Goal: Check status: Check status

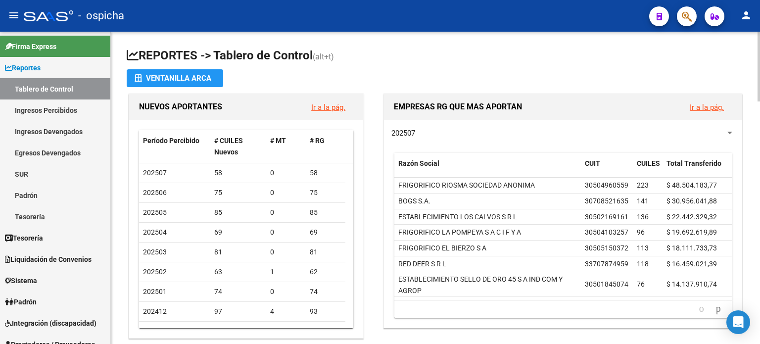
scroll to position [198, 0]
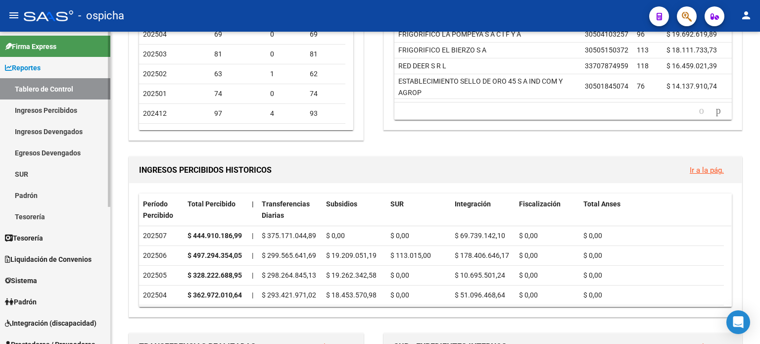
click at [45, 325] on span "Integración (discapacidad)" at bounding box center [51, 323] width 92 height 11
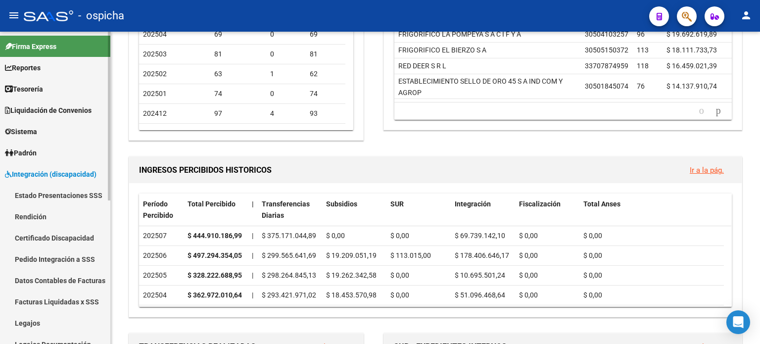
click at [75, 262] on link "Pedido Integración a SSS" at bounding box center [55, 258] width 110 height 21
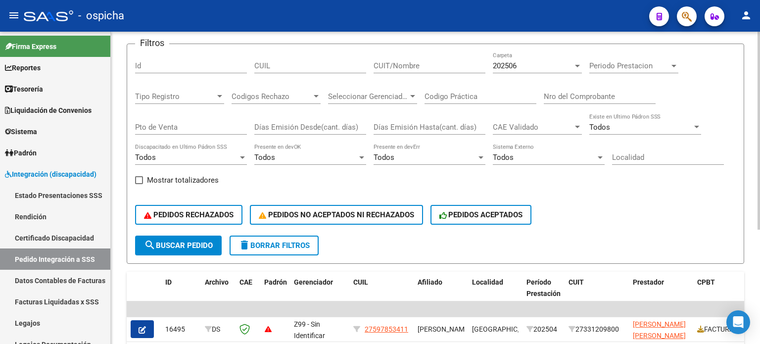
scroll to position [81, 0]
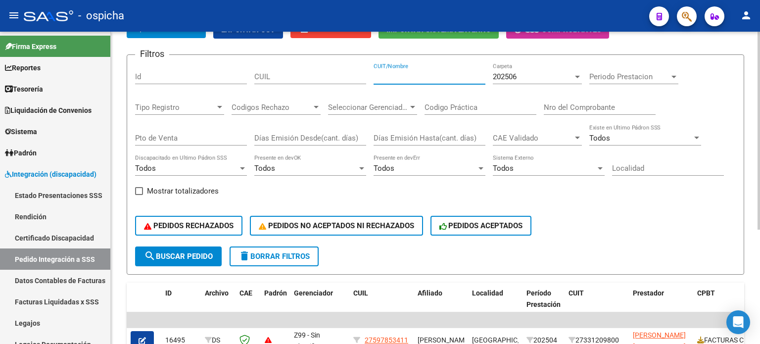
click at [394, 76] on input "CUIT/Nombre" at bounding box center [430, 76] width 112 height 9
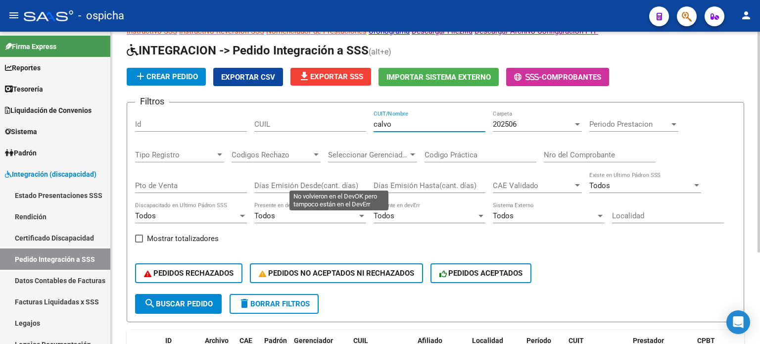
scroll to position [30, 0]
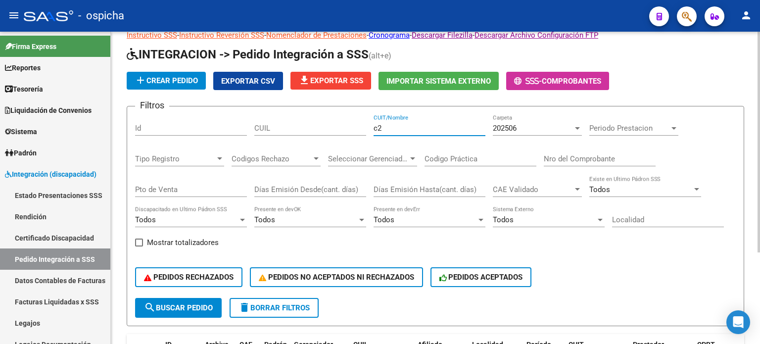
type input "c"
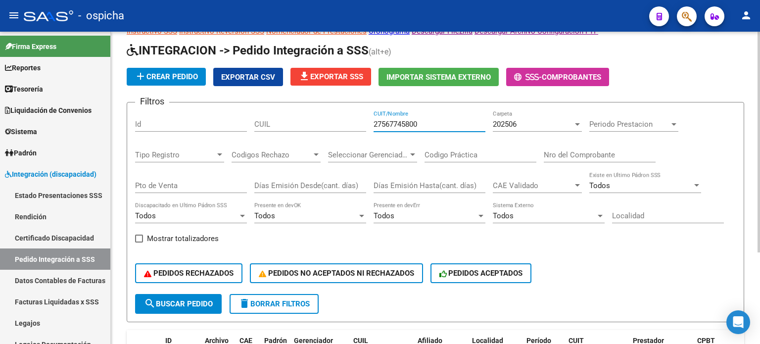
scroll to position [49, 0]
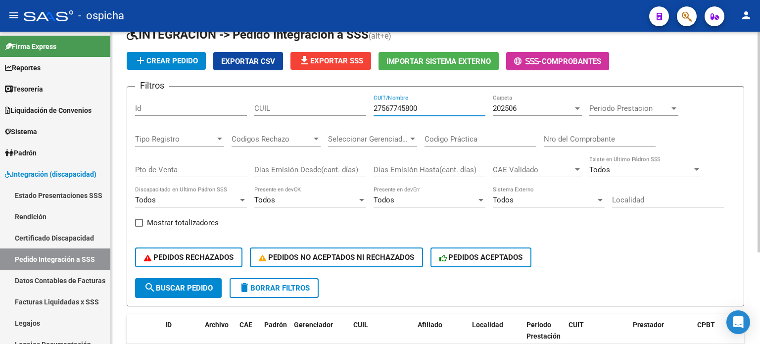
type input "27567745800"
click at [211, 284] on span "search Buscar Pedido" at bounding box center [178, 288] width 69 height 9
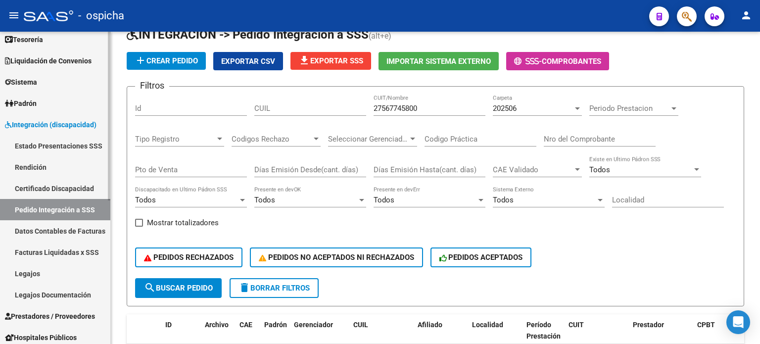
click at [36, 271] on link "Legajos" at bounding box center [55, 273] width 110 height 21
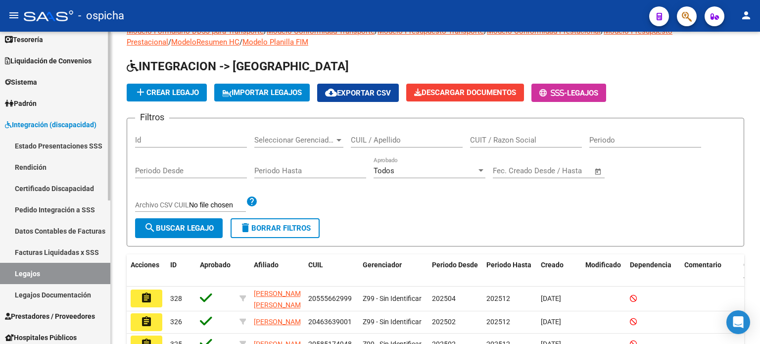
scroll to position [49, 0]
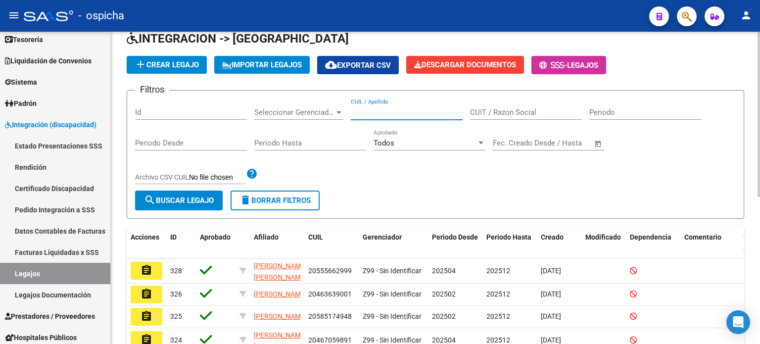
click at [358, 115] on input "CUIL / Apellido" at bounding box center [407, 112] width 112 height 9
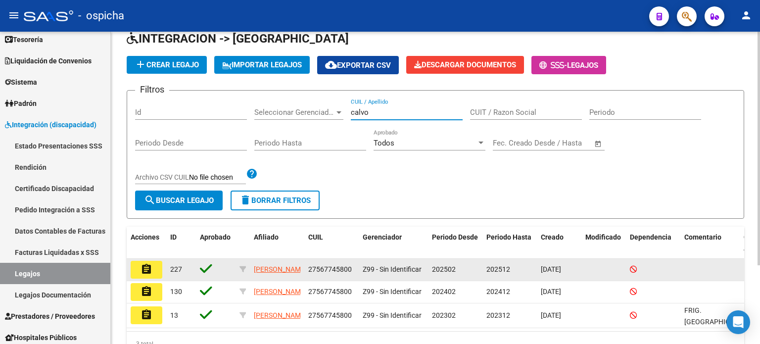
type input "calvo"
click at [149, 271] on mat-icon "assignment" at bounding box center [147, 269] width 12 height 12
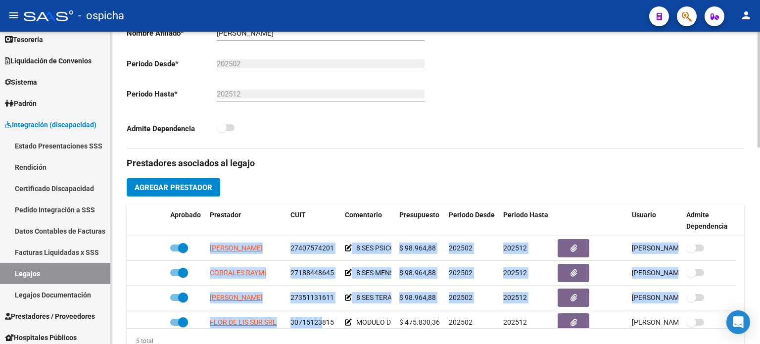
scroll to position [34, 0]
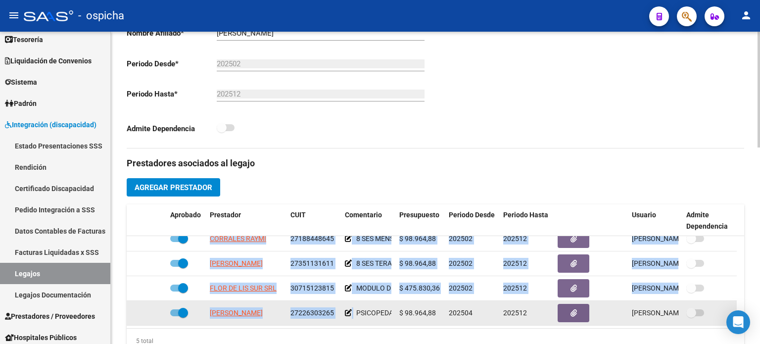
drag, startPoint x: 209, startPoint y: 246, endPoint x: 353, endPoint y: 324, distance: 163.2
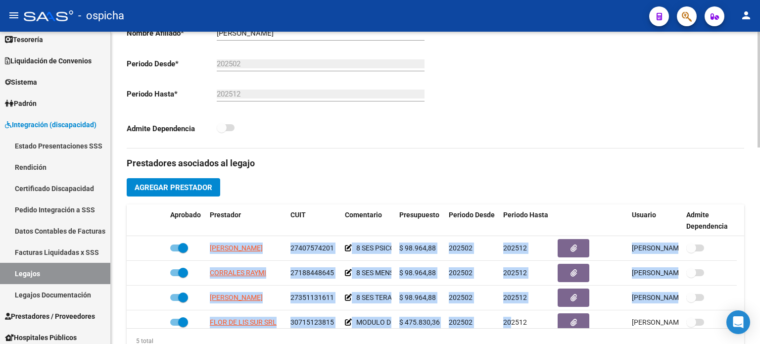
scroll to position [32, 0]
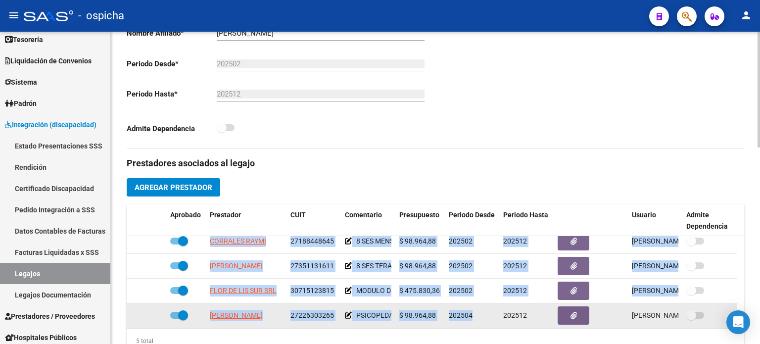
drag, startPoint x: 208, startPoint y: 244, endPoint x: 504, endPoint y: 315, distance: 304.6
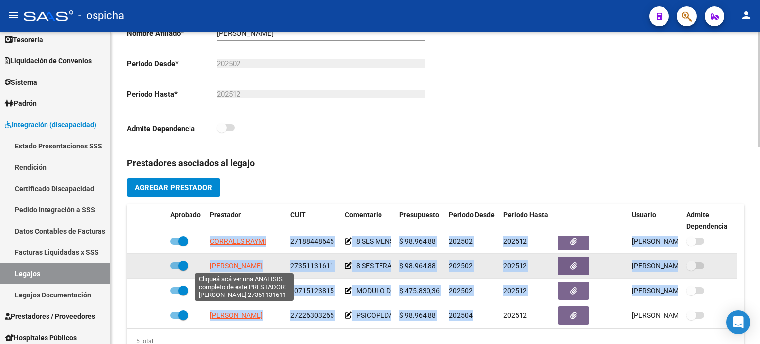
copy datatable-scroller "CORRALES RAYMI 27188448645 8 SES MENSUALES DE FONOAUDIOLOGIA $ 98.964,88 202502…"
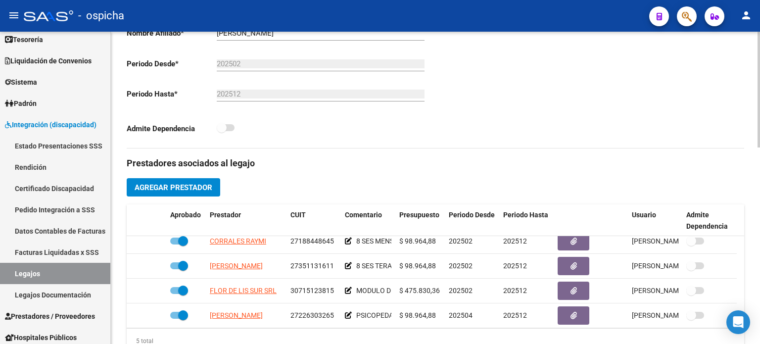
click at [370, 140] on div "Aprobado CUIL * 27-56774580-0 Ingresar [PERSON_NAME] Análisis Afiliado Certific…" at bounding box center [281, 36] width 309 height 224
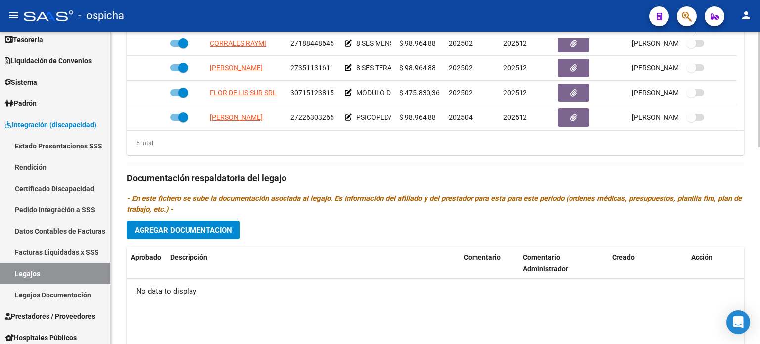
scroll to position [49, 0]
